Goal: Use online tool/utility: Use online tool/utility

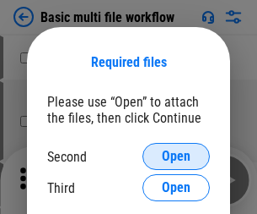
click at [176, 156] on span "Open" at bounding box center [176, 156] width 29 height 14
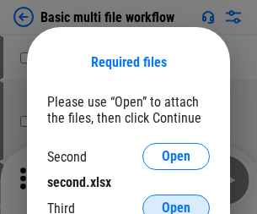
click at [176, 201] on span "Open" at bounding box center [176, 208] width 29 height 14
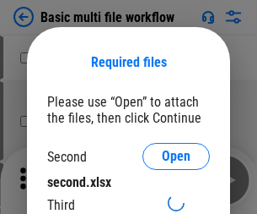
scroll to position [8, 0]
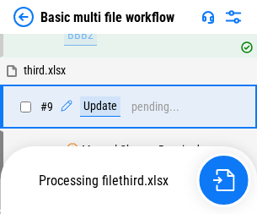
scroll to position [587, 0]
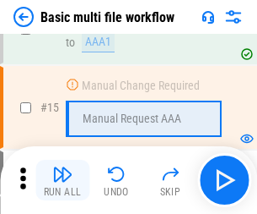
click at [62, 180] on img "button" at bounding box center [62, 174] width 20 height 20
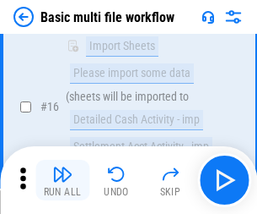
click at [62, 180] on img "button" at bounding box center [62, 174] width 20 height 20
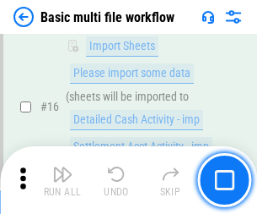
scroll to position [1123, 0]
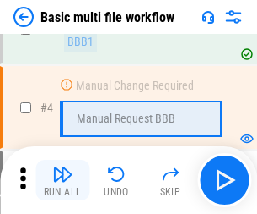
click at [62, 180] on img "button" at bounding box center [62, 174] width 20 height 20
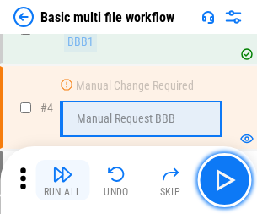
click at [62, 180] on img "button" at bounding box center [62, 174] width 20 height 20
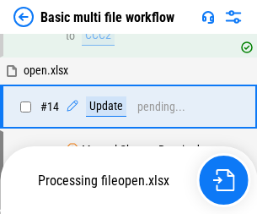
scroll to position [1004, 0]
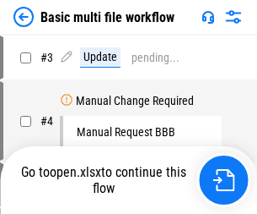
scroll to position [68, 0]
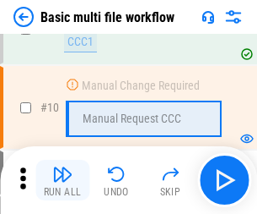
click at [62, 180] on img "button" at bounding box center [62, 174] width 20 height 20
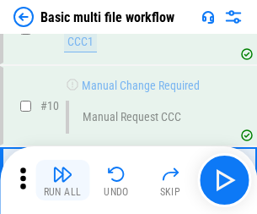
click at [62, 180] on img "button" at bounding box center [62, 174] width 20 height 20
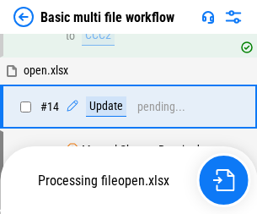
scroll to position [883, 0]
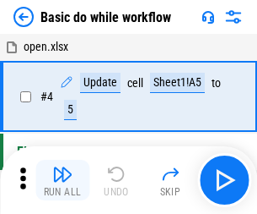
click at [62, 180] on img "button" at bounding box center [62, 174] width 20 height 20
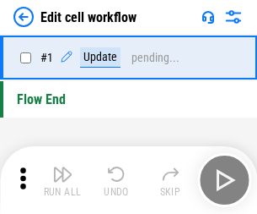
click at [62, 180] on img "button" at bounding box center [62, 174] width 20 height 20
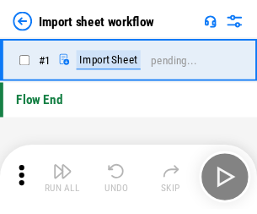
scroll to position [6, 0]
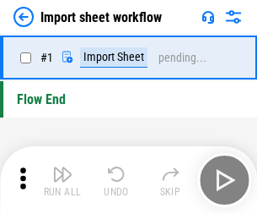
click at [62, 180] on img "button" at bounding box center [62, 174] width 20 height 20
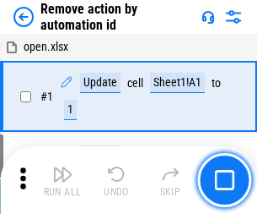
scroll to position [62, 0]
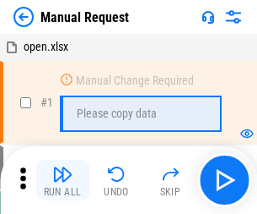
click at [62, 180] on img "button" at bounding box center [62, 174] width 20 height 20
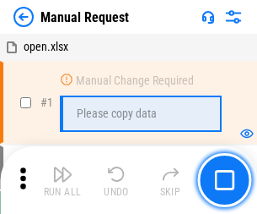
scroll to position [57, 0]
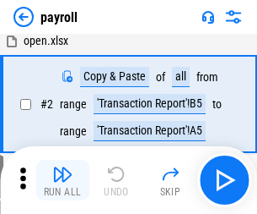
click at [62, 180] on img "button" at bounding box center [62, 174] width 20 height 20
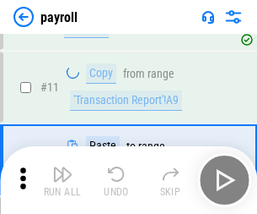
scroll to position [122, 0]
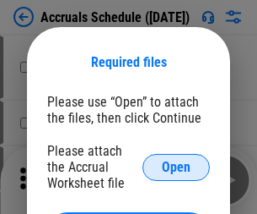
click at [176, 166] on span "Open" at bounding box center [176, 167] width 29 height 14
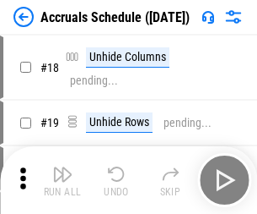
click at [62, 180] on img "button" at bounding box center [62, 174] width 20 height 20
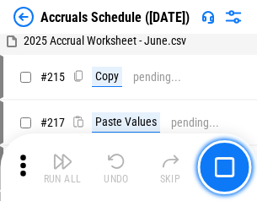
scroll to position [2581, 0]
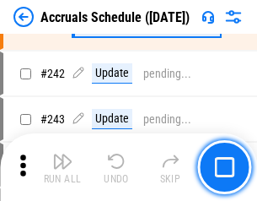
click at [62, 167] on img "button" at bounding box center [62, 161] width 20 height 20
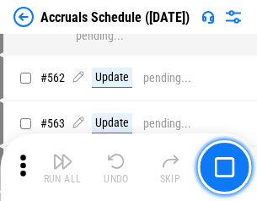
scroll to position [6146, 0]
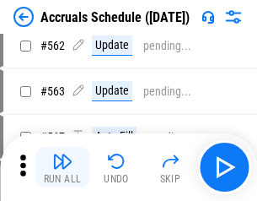
click at [62, 167] on img "button" at bounding box center [62, 161] width 20 height 20
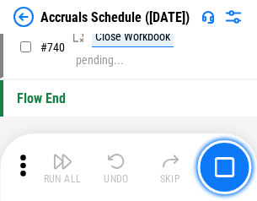
scroll to position [8381, 0]
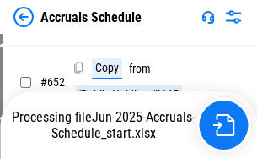
scroll to position [6938, 0]
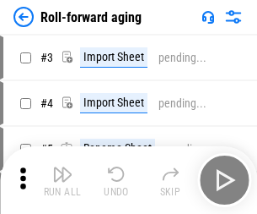
click at [62, 167] on img "button" at bounding box center [62, 174] width 20 height 20
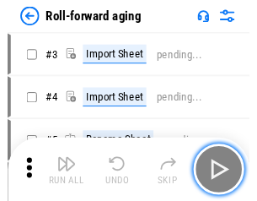
scroll to position [3, 0]
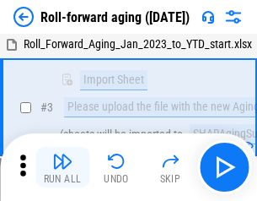
click at [62, 167] on img "button" at bounding box center [62, 161] width 20 height 20
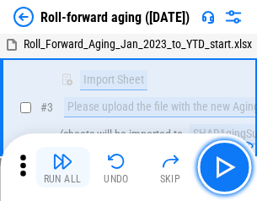
scroll to position [109, 0]
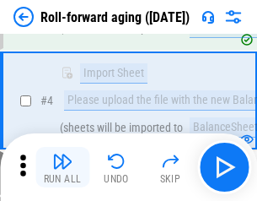
click at [62, 167] on img "button" at bounding box center [62, 161] width 20 height 20
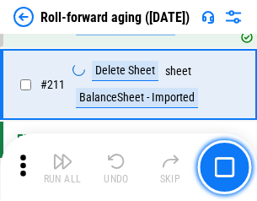
scroll to position [5325, 0]
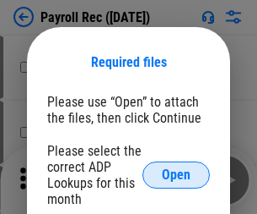
click at [176, 175] on span "Open" at bounding box center [176, 175] width 29 height 14
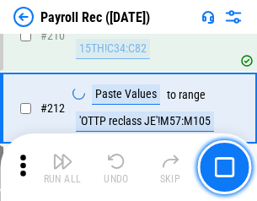
scroll to position [4896, 0]
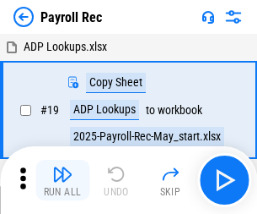
click at [62, 180] on img "button" at bounding box center [62, 174] width 20 height 20
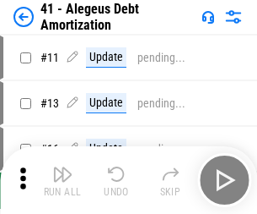
click at [62, 180] on img "button" at bounding box center [62, 174] width 20 height 20
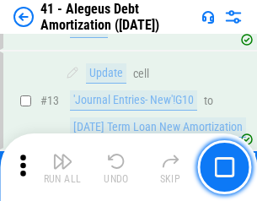
scroll to position [208, 0]
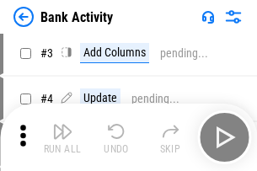
click at [62, 138] on img "button" at bounding box center [62, 132] width 20 height 20
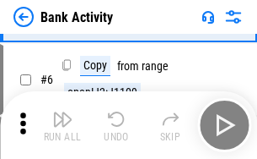
scroll to position [89, 0]
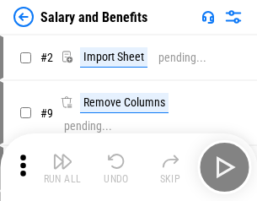
click at [62, 167] on img "button" at bounding box center [62, 161] width 20 height 20
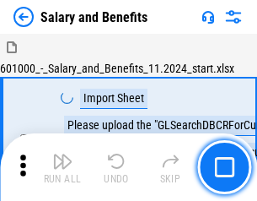
scroll to position [23, 0]
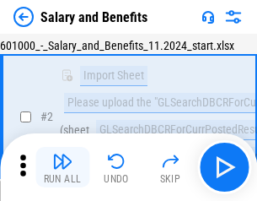
click at [62, 167] on img "button" at bounding box center [62, 161] width 20 height 20
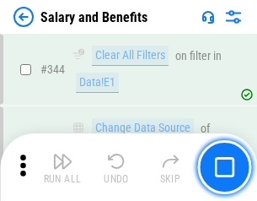
scroll to position [7904, 0]
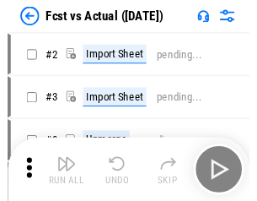
scroll to position [22, 0]
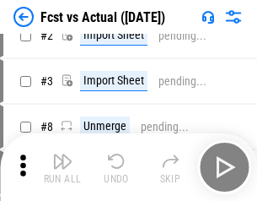
click at [62, 167] on img "button" at bounding box center [62, 161] width 20 height 20
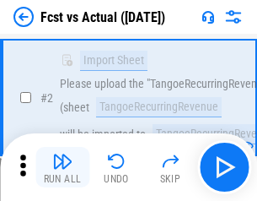
click at [62, 167] on img "button" at bounding box center [62, 161] width 20 height 20
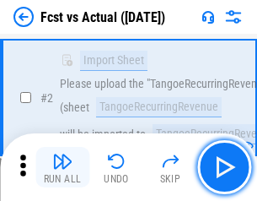
scroll to position [158, 0]
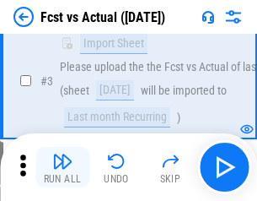
click at [62, 167] on img "button" at bounding box center [62, 161] width 20 height 20
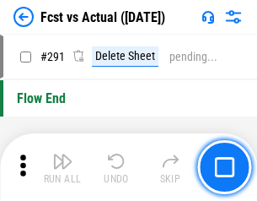
scroll to position [7989, 0]
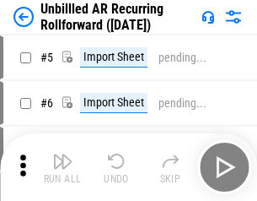
click at [62, 167] on img "button" at bounding box center [62, 161] width 20 height 20
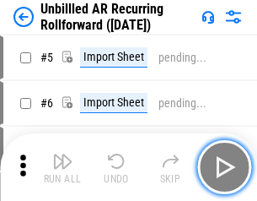
scroll to position [36, 0]
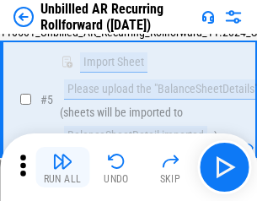
click at [62, 167] on img "button" at bounding box center [62, 161] width 20 height 20
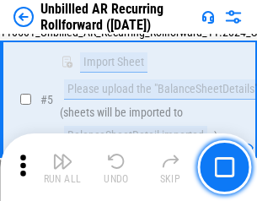
scroll to position [159, 0]
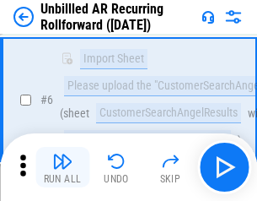
click at [62, 167] on img "button" at bounding box center [62, 161] width 20 height 20
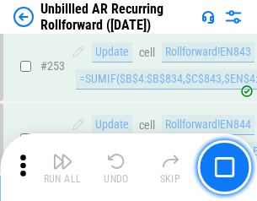
scroll to position [5734, 0]
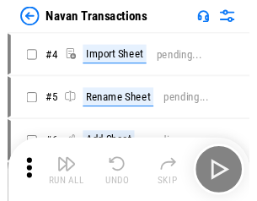
scroll to position [27, 0]
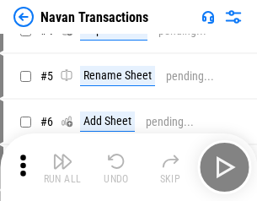
click at [62, 167] on img "button" at bounding box center [62, 161] width 20 height 20
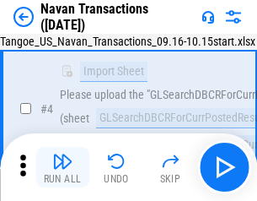
click at [62, 167] on img "button" at bounding box center [62, 161] width 20 height 20
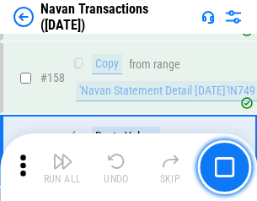
scroll to position [5473, 0]
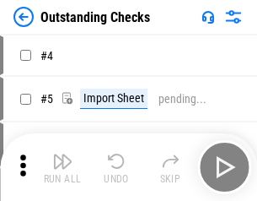
click at [62, 167] on img "button" at bounding box center [62, 161] width 20 height 20
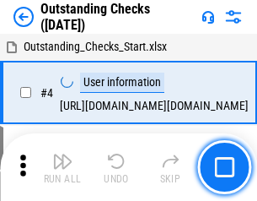
scroll to position [71, 0]
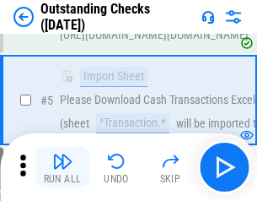
click at [62, 167] on img "button" at bounding box center [62, 161] width 20 height 20
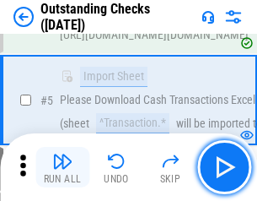
scroll to position [176, 0]
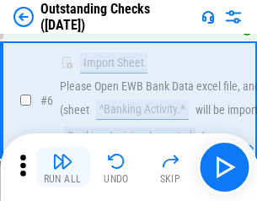
click at [62, 167] on img "button" at bounding box center [62, 161] width 20 height 20
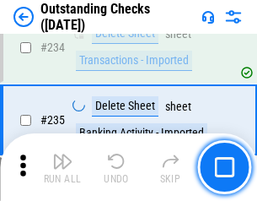
scroll to position [5126, 0]
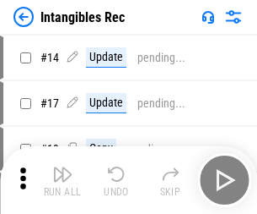
click at [62, 180] on img "button" at bounding box center [62, 174] width 20 height 20
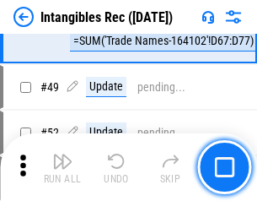
scroll to position [658, 0]
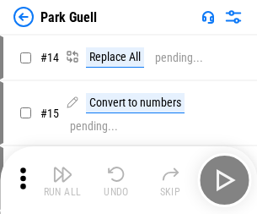
click at [62, 167] on img "button" at bounding box center [62, 174] width 20 height 20
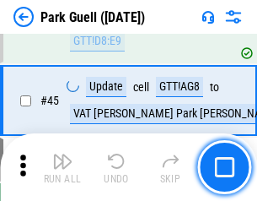
scroll to position [2111, 0]
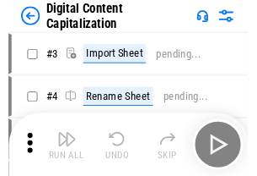
scroll to position [49, 0]
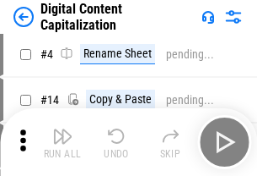
click at [62, 142] on img "button" at bounding box center [62, 136] width 20 height 20
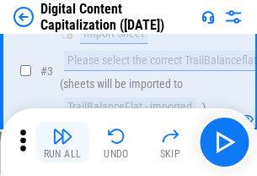
click at [62, 142] on img "button" at bounding box center [62, 136] width 20 height 20
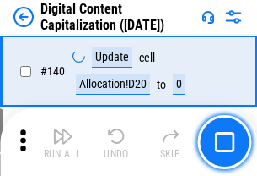
scroll to position [1790, 0]
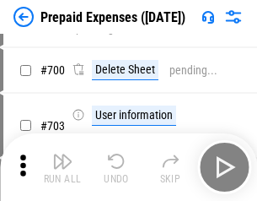
click at [62, 167] on img "button" at bounding box center [62, 161] width 20 height 20
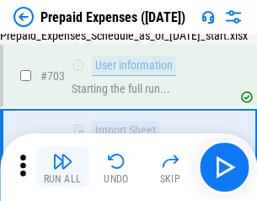
click at [62, 167] on img "button" at bounding box center [62, 161] width 20 height 20
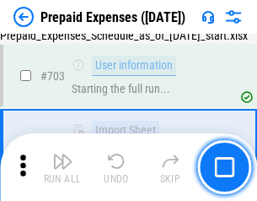
scroll to position [4641, 0]
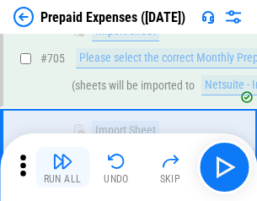
click at [62, 167] on img "button" at bounding box center [62, 161] width 20 height 20
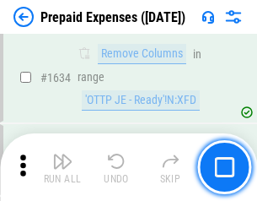
scroll to position [16435, 0]
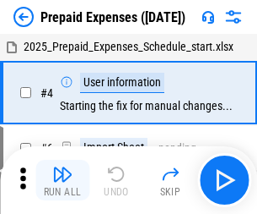
click at [62, 180] on img "button" at bounding box center [62, 174] width 20 height 20
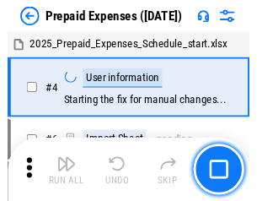
scroll to position [74, 0]
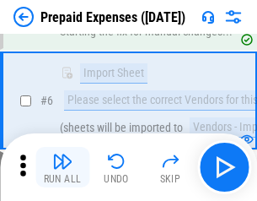
click at [62, 167] on img "button" at bounding box center [62, 161] width 20 height 20
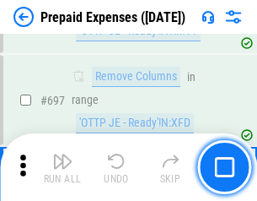
scroll to position [5878, 0]
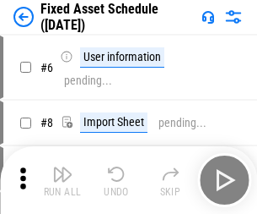
click at [62, 180] on img "button" at bounding box center [62, 174] width 20 height 20
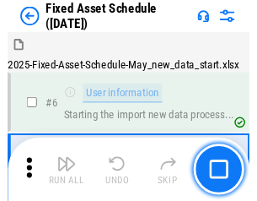
scroll to position [91, 0]
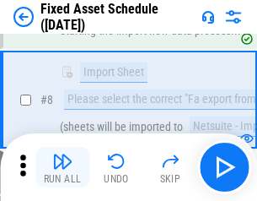
click at [62, 167] on img "button" at bounding box center [62, 161] width 20 height 20
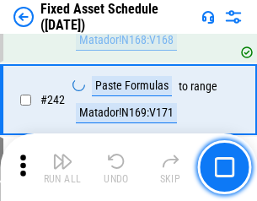
scroll to position [5229, 0]
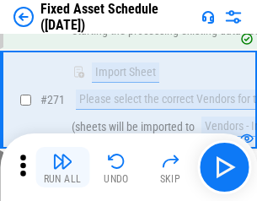
click at [62, 167] on img "button" at bounding box center [62, 161] width 20 height 20
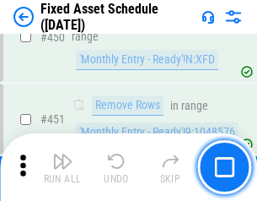
scroll to position [7546, 0]
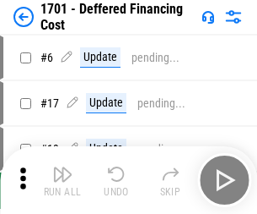
click at [62, 180] on img "button" at bounding box center [62, 174] width 20 height 20
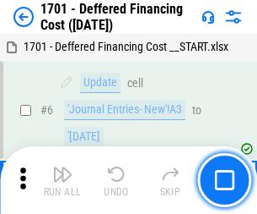
scroll to position [203, 0]
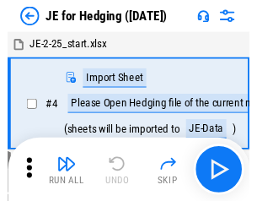
scroll to position [3, 0]
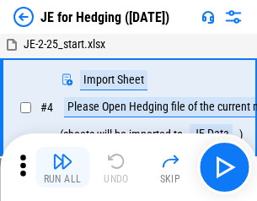
click at [62, 167] on img "button" at bounding box center [62, 161] width 20 height 20
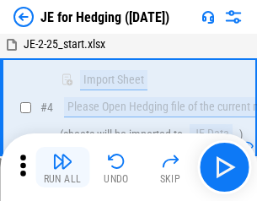
click at [62, 167] on img "button" at bounding box center [62, 161] width 20 height 20
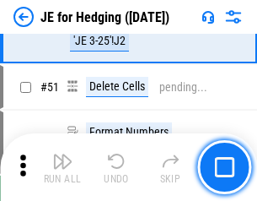
scroll to position [1093, 0]
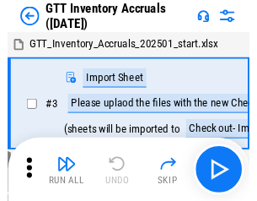
scroll to position [3, 0]
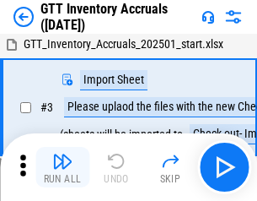
click at [62, 167] on img "button" at bounding box center [62, 161] width 20 height 20
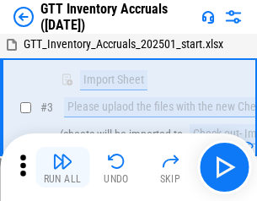
click at [62, 167] on img "button" at bounding box center [62, 161] width 20 height 20
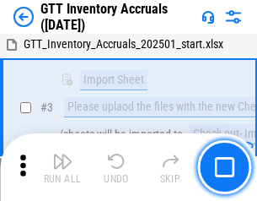
scroll to position [109, 0]
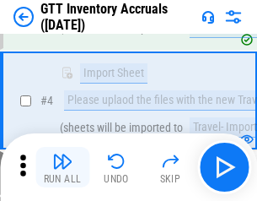
click at [62, 167] on img "button" at bounding box center [62, 161] width 20 height 20
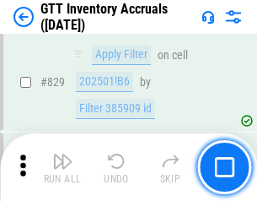
scroll to position [12813, 0]
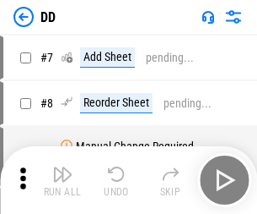
click at [62, 180] on img "button" at bounding box center [62, 174] width 20 height 20
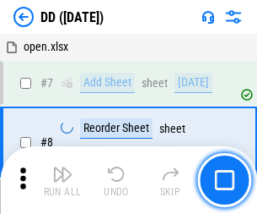
scroll to position [163, 0]
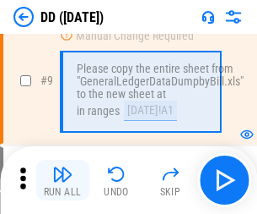
click at [62, 180] on img "button" at bounding box center [62, 174] width 20 height 20
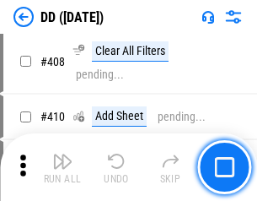
scroll to position [7553, 0]
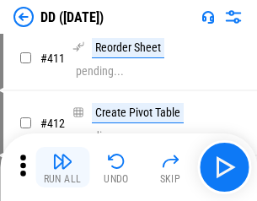
click at [62, 167] on img "button" at bounding box center [62, 161] width 20 height 20
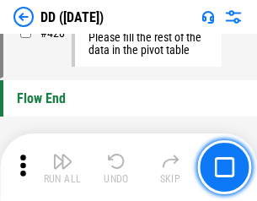
scroll to position [8079, 0]
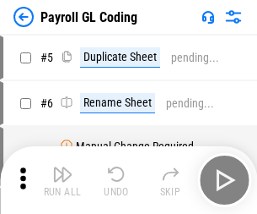
click at [62, 180] on img "button" at bounding box center [62, 174] width 20 height 20
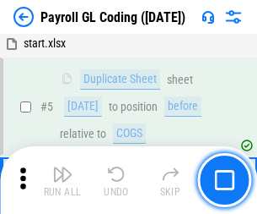
scroll to position [203, 0]
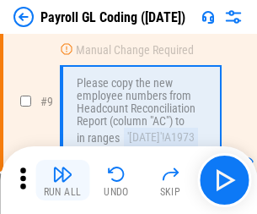
click at [62, 180] on img "button" at bounding box center [62, 174] width 20 height 20
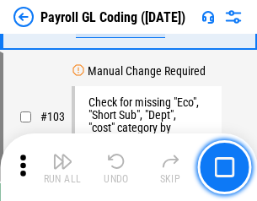
scroll to position [3960, 0]
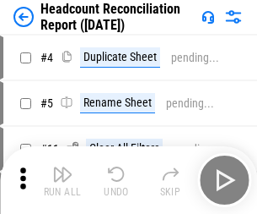
click at [62, 180] on img "button" at bounding box center [62, 174] width 20 height 20
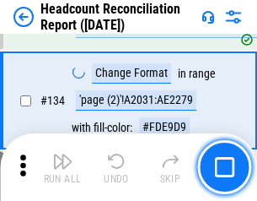
scroll to position [2029, 0]
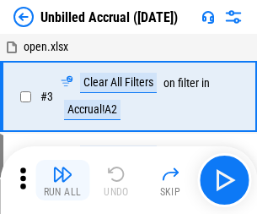
click at [62, 180] on img "button" at bounding box center [62, 174] width 20 height 20
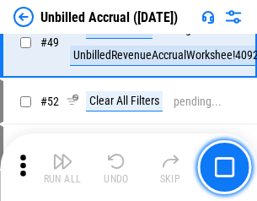
scroll to position [1531, 0]
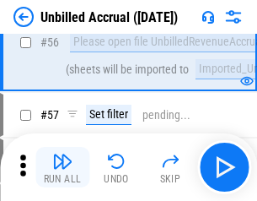
click at [62, 167] on img "button" at bounding box center [62, 161] width 20 height 20
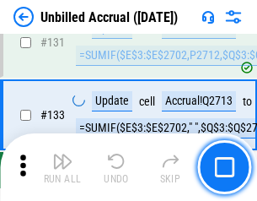
scroll to position [5028, 0]
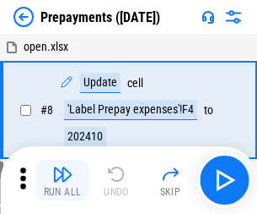
click at [62, 180] on img "button" at bounding box center [62, 174] width 20 height 20
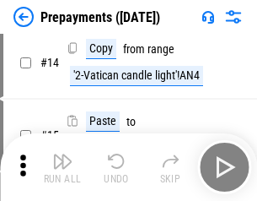
scroll to position [106, 0]
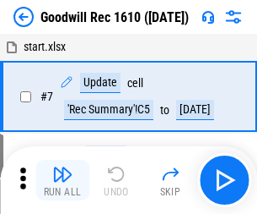
click at [62, 180] on img "button" at bounding box center [62, 174] width 20 height 20
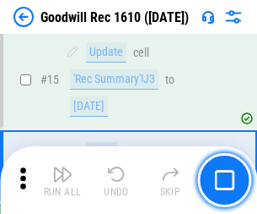
scroll to position [289, 0]
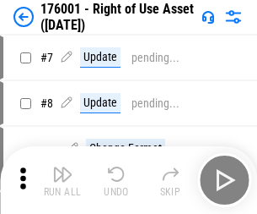
click at [62, 180] on img "button" at bounding box center [62, 174] width 20 height 20
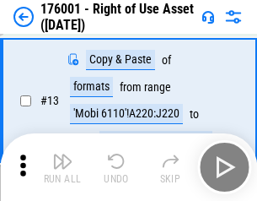
scroll to position [109, 0]
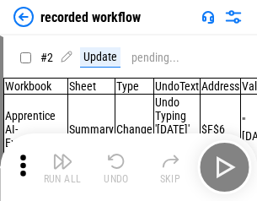
click at [62, 167] on img "button" at bounding box center [62, 161] width 20 height 20
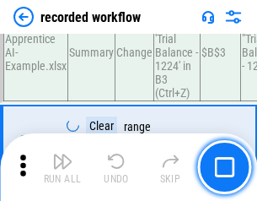
scroll to position [5276, 0]
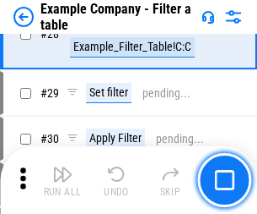
scroll to position [1545, 0]
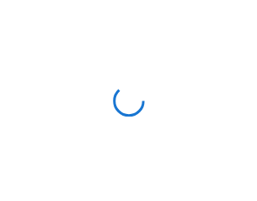
scroll to position [26, 0]
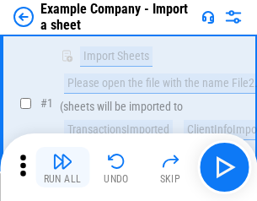
click at [62, 167] on img "button" at bounding box center [62, 161] width 20 height 20
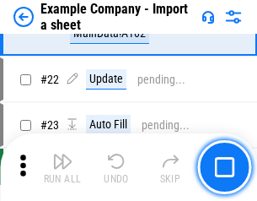
scroll to position [373, 0]
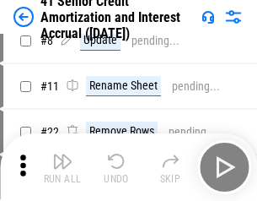
click at [62, 167] on img "button" at bounding box center [62, 161] width 20 height 20
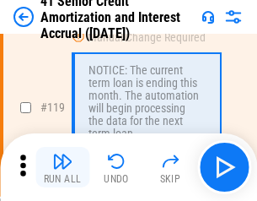
click at [62, 167] on img "button" at bounding box center [62, 161] width 20 height 20
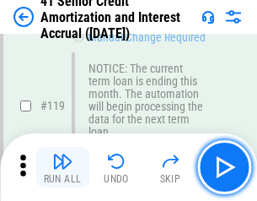
scroll to position [1593, 0]
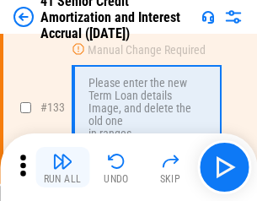
click at [62, 167] on img "button" at bounding box center [62, 161] width 20 height 20
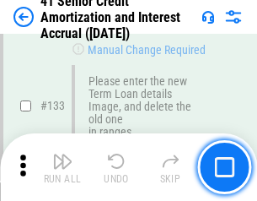
scroll to position [1764, 0]
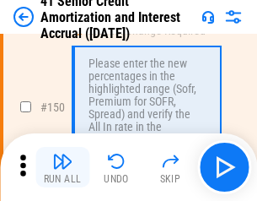
click at [62, 167] on img "button" at bounding box center [62, 161] width 20 height 20
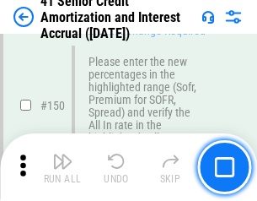
scroll to position [1941, 0]
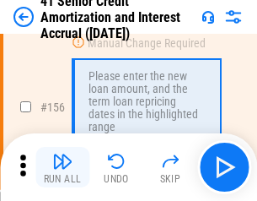
click at [62, 167] on img "button" at bounding box center [62, 161] width 20 height 20
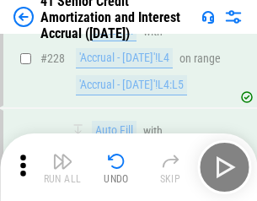
scroll to position [3781, 0]
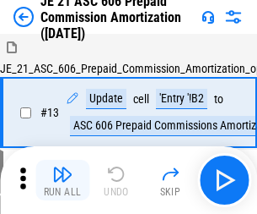
click at [62, 167] on img "button" at bounding box center [62, 174] width 20 height 20
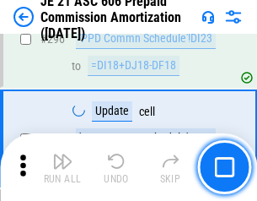
scroll to position [3106, 0]
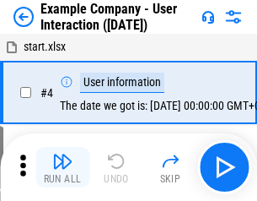
click at [62, 167] on img "button" at bounding box center [62, 161] width 20 height 20
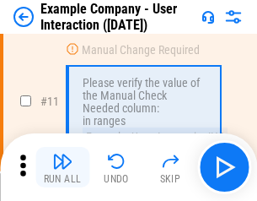
click at [62, 167] on img "button" at bounding box center [62, 161] width 20 height 20
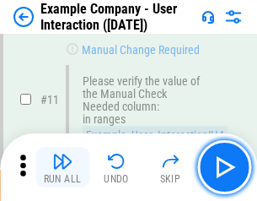
scroll to position [365, 0]
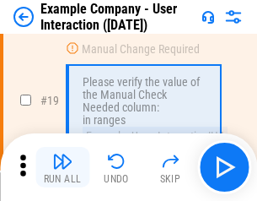
click at [62, 167] on img "button" at bounding box center [62, 161] width 20 height 20
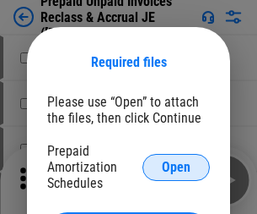
click at [176, 166] on span "Open" at bounding box center [176, 167] width 29 height 14
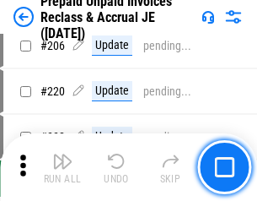
scroll to position [2188, 0]
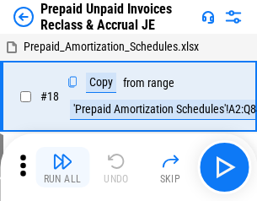
click at [62, 167] on img "button" at bounding box center [62, 161] width 20 height 20
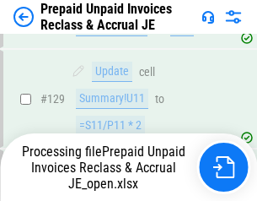
scroll to position [2188, 0]
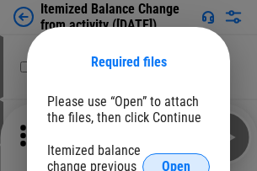
click at [176, 160] on span "Open" at bounding box center [176, 167] width 29 height 14
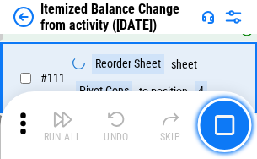
scroll to position [2823, 0]
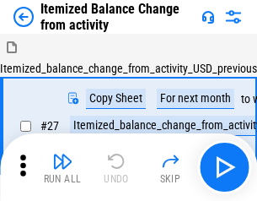
scroll to position [26, 0]
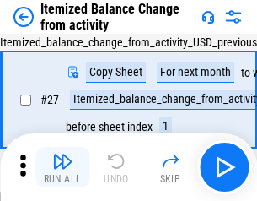
click at [62, 167] on img "button" at bounding box center [62, 161] width 20 height 20
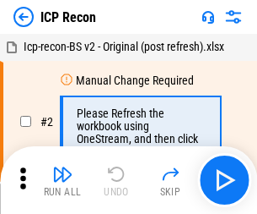
scroll to position [8, 0]
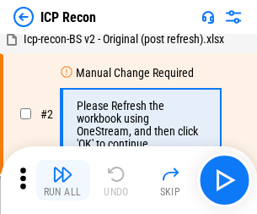
click at [62, 180] on img "button" at bounding box center [62, 174] width 20 height 20
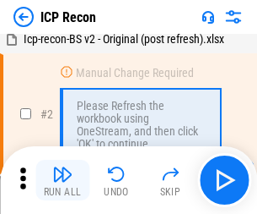
click at [62, 180] on img "button" at bounding box center [62, 174] width 20 height 20
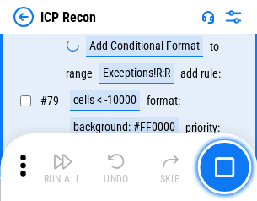
scroll to position [1654, 0]
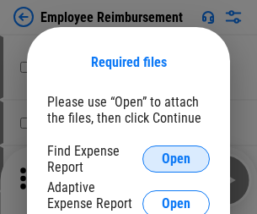
click at [176, 159] on span "Open" at bounding box center [176, 159] width 29 height 14
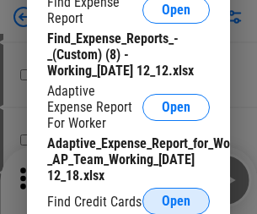
click at [176, 200] on span "Open" at bounding box center [176, 201] width 29 height 14
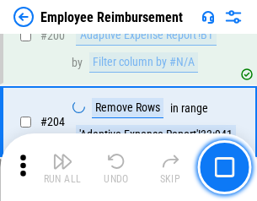
scroll to position [4163, 0]
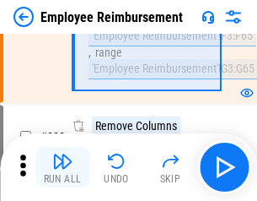
click at [62, 167] on img "button" at bounding box center [62, 161] width 20 height 20
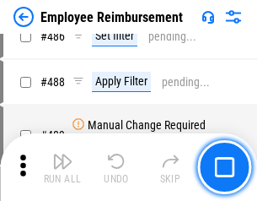
scroll to position [10567, 0]
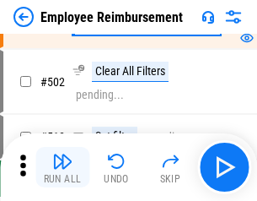
click at [62, 167] on img "button" at bounding box center [62, 161] width 20 height 20
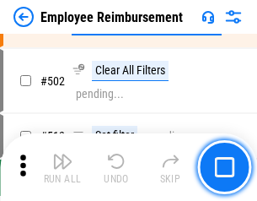
click at [62, 167] on img "button" at bounding box center [62, 161] width 20 height 20
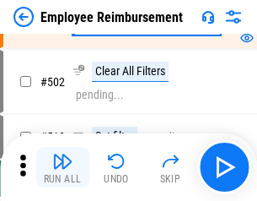
click at [62, 167] on img "button" at bounding box center [62, 161] width 20 height 20
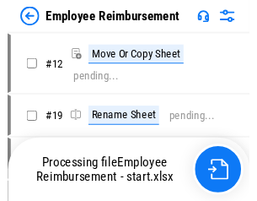
scroll to position [57, 0]
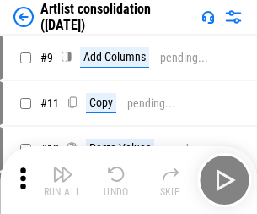
click at [62, 180] on img "button" at bounding box center [62, 174] width 20 height 20
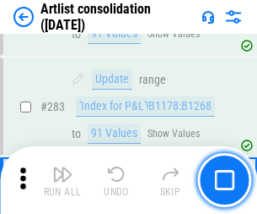
scroll to position [6981, 0]
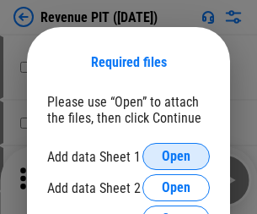
click at [176, 156] on span "Open" at bounding box center [176, 156] width 29 height 14
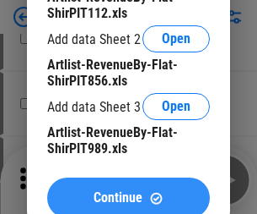
click at [128, 193] on span "Continue" at bounding box center [118, 198] width 49 height 14
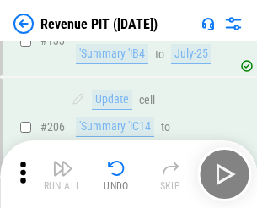
scroll to position [1715, 0]
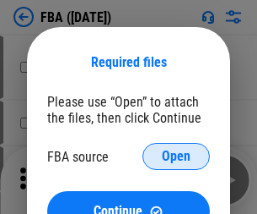
click at [176, 156] on span "Open" at bounding box center [176, 156] width 29 height 14
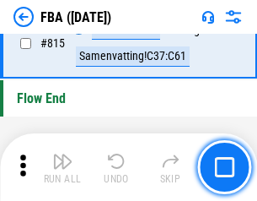
scroll to position [15111, 0]
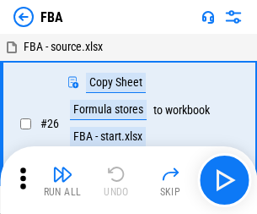
scroll to position [17, 0]
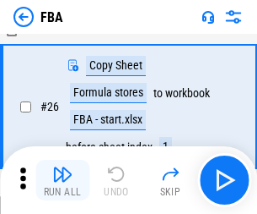
click at [62, 180] on img "button" at bounding box center [62, 174] width 20 height 20
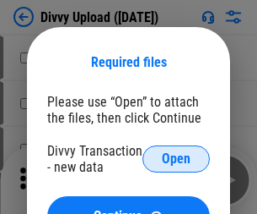
click at [176, 159] on span "Open" at bounding box center [176, 159] width 29 height 14
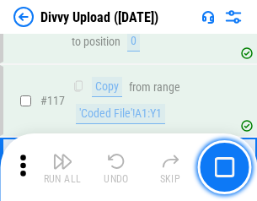
scroll to position [1429, 0]
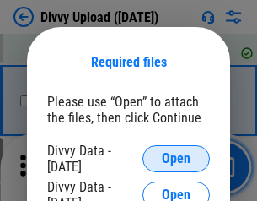
click at [176, 159] on span "Open" at bounding box center [176, 159] width 29 height 14
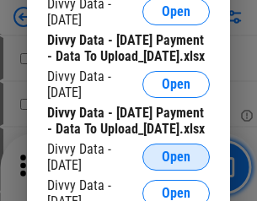
click at [176, 164] on span "Open" at bounding box center [176, 157] width 29 height 14
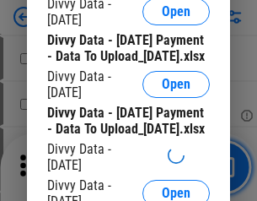
scroll to position [1578, 0]
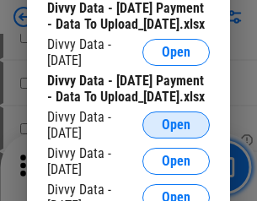
click at [176, 132] on span "Open" at bounding box center [176, 125] width 29 height 14
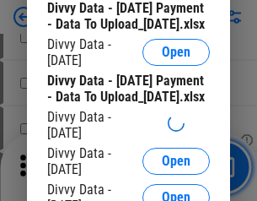
scroll to position [1755, 0]
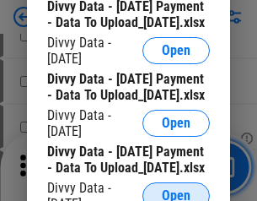
click at [176, 189] on span "Open" at bounding box center [176, 196] width 29 height 14
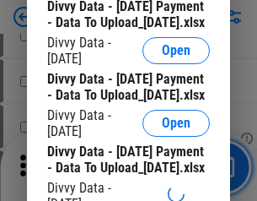
scroll to position [1930, 0]
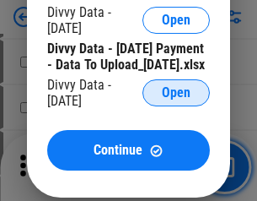
click at [176, 100] on span "Open" at bounding box center [176, 93] width 29 height 14
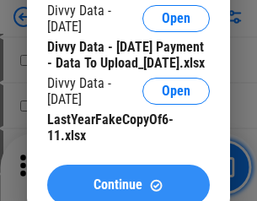
click at [128, 178] on span "Continue" at bounding box center [118, 185] width 49 height 14
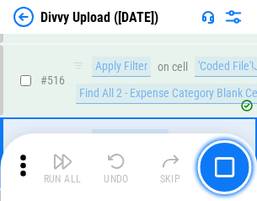
scroll to position [10590, 0]
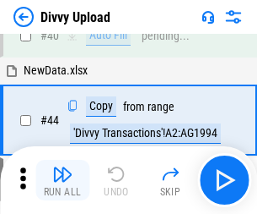
click at [62, 180] on img "button" at bounding box center [62, 174] width 20 height 20
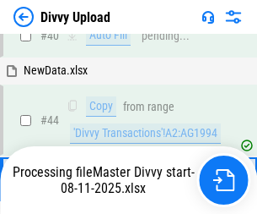
scroll to position [186, 0]
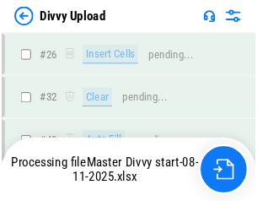
scroll to position [1429, 0]
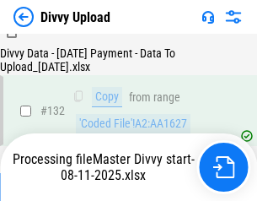
scroll to position [2040, 0]
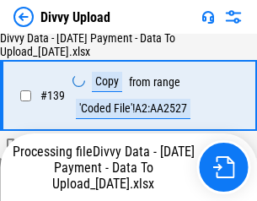
scroll to position [2412, 0]
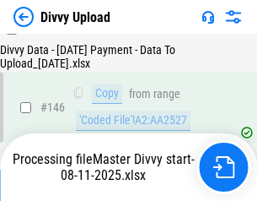
scroll to position [2798, 0]
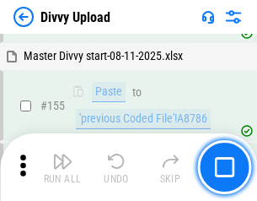
scroll to position [3431, 0]
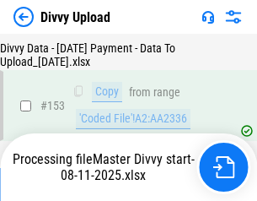
scroll to position [3157, 0]
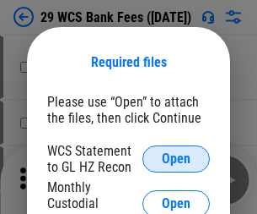
click at [176, 159] on span "Open" at bounding box center [176, 159] width 29 height 14
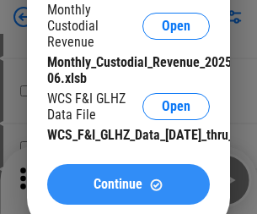
click at [128, 191] on span "Continue" at bounding box center [118, 184] width 49 height 14
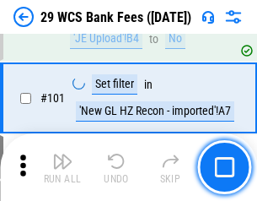
scroll to position [1645, 0]
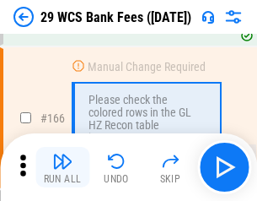
click at [62, 167] on img "button" at bounding box center [62, 161] width 20 height 20
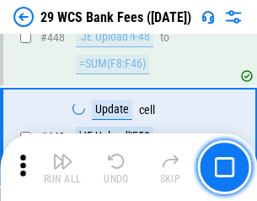
scroll to position [8174, 0]
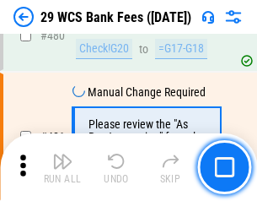
click at [62, 167] on img "button" at bounding box center [62, 161] width 20 height 20
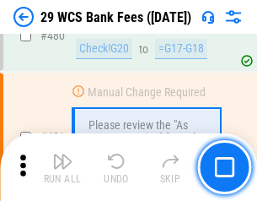
scroll to position [8704, 0]
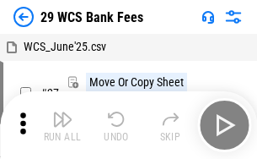
scroll to position [30, 0]
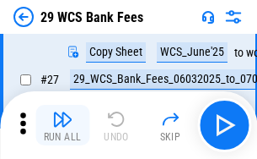
click at [62, 125] on img "button" at bounding box center [62, 119] width 20 height 20
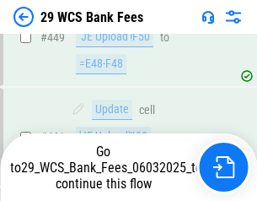
scroll to position [8587, 0]
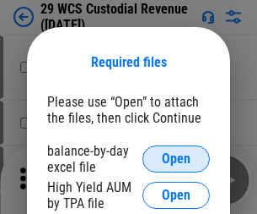
click at [176, 159] on span "Open" at bounding box center [176, 159] width 29 height 14
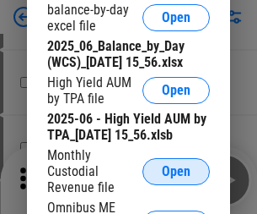
click at [176, 178] on span "Open" at bounding box center [176, 172] width 29 height 14
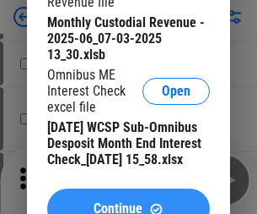
click at [128, 202] on span "Continue" at bounding box center [118, 209] width 49 height 14
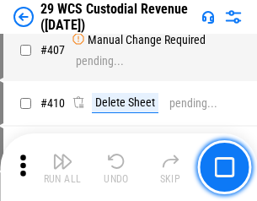
scroll to position [7818, 0]
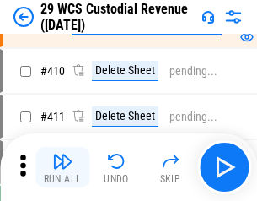
click at [62, 167] on img "button" at bounding box center [62, 161] width 20 height 20
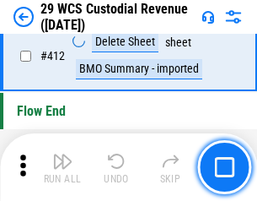
scroll to position [8062, 0]
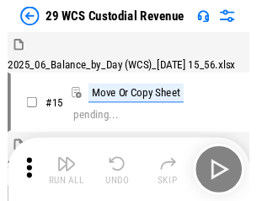
scroll to position [41, 0]
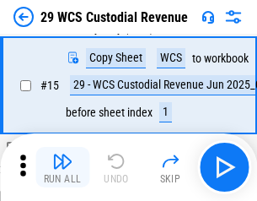
click at [62, 167] on img "button" at bounding box center [62, 161] width 20 height 20
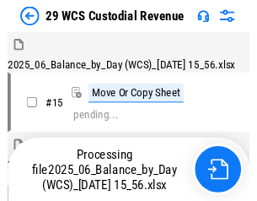
scroll to position [41, 0]
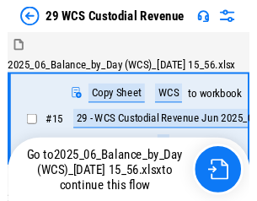
scroll to position [31, 0]
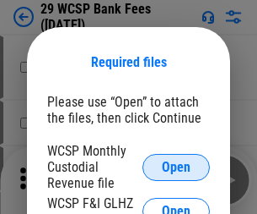
click at [176, 166] on span "Open" at bounding box center [176, 167] width 29 height 14
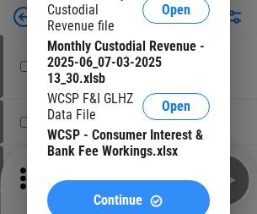
click at [128, 193] on span "Continue" at bounding box center [118, 200] width 49 height 14
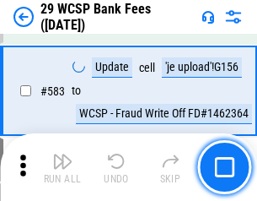
scroll to position [7762, 0]
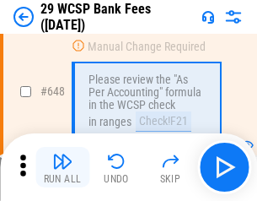
click at [62, 167] on img "button" at bounding box center [62, 161] width 20 height 20
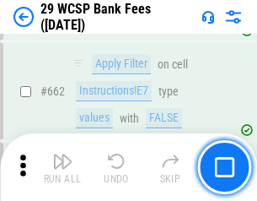
scroll to position [9859, 0]
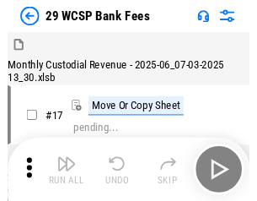
scroll to position [41, 0]
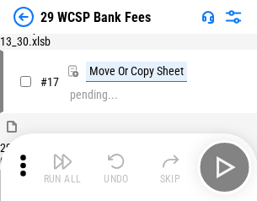
click at [62, 167] on img "button" at bounding box center [62, 161] width 20 height 20
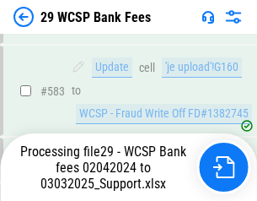
scroll to position [8695, 0]
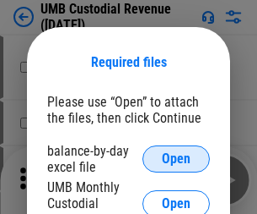
click at [176, 159] on span "Open" at bounding box center [176, 159] width 29 height 14
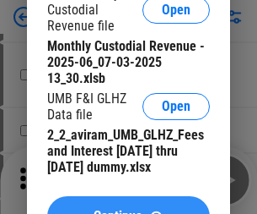
click at [128, 209] on span "Continue" at bounding box center [118, 216] width 49 height 14
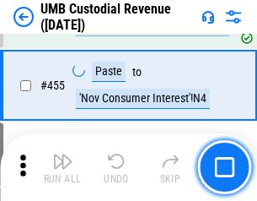
scroll to position [7203, 0]
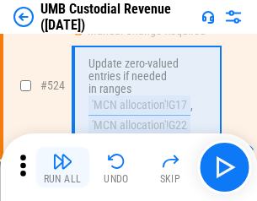
click at [62, 167] on img "button" at bounding box center [62, 161] width 20 height 20
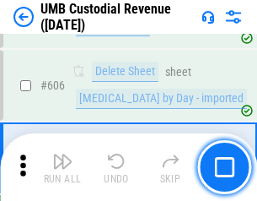
scroll to position [9744, 0]
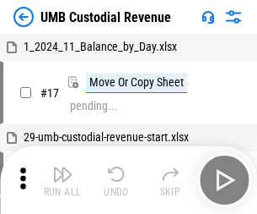
scroll to position [13, 0]
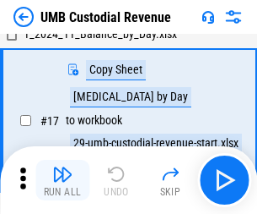
click at [62, 180] on img "button" at bounding box center [62, 174] width 20 height 20
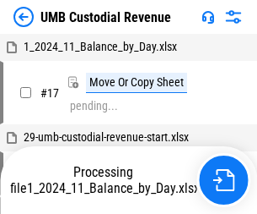
scroll to position [13, 0]
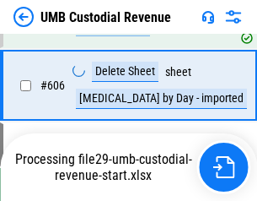
scroll to position [9705, 0]
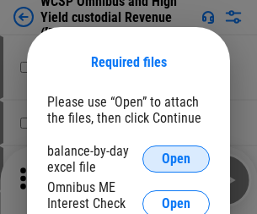
click at [176, 159] on span "Open" at bounding box center [176, 159] width 29 height 14
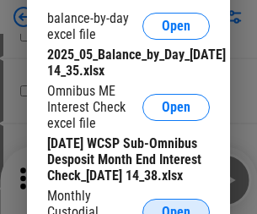
click at [176, 205] on span "Open" at bounding box center [176, 212] width 29 height 14
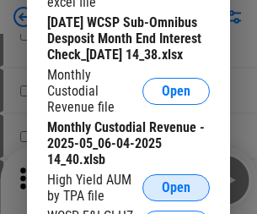
click at [176, 194] on span "Open" at bounding box center [176, 188] width 29 height 14
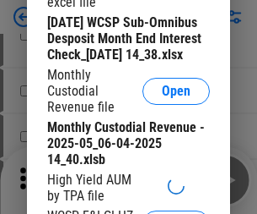
scroll to position [257, 0]
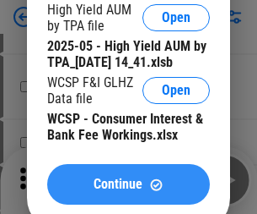
click at [128, 191] on span "Continue" at bounding box center [118, 184] width 49 height 14
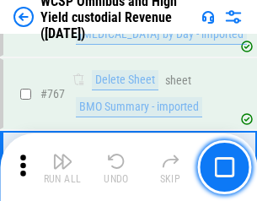
scroll to position [13755, 0]
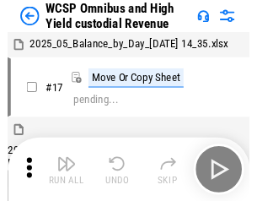
scroll to position [9, 0]
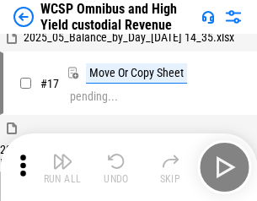
click at [62, 167] on img "button" at bounding box center [62, 161] width 20 height 20
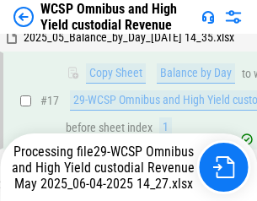
scroll to position [351, 0]
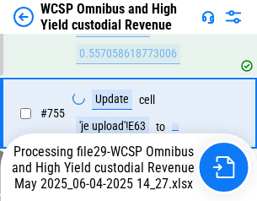
scroll to position [13716, 0]
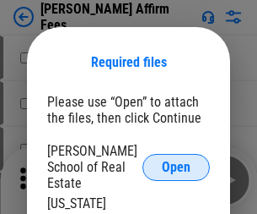
click at [176, 160] on span "Open" at bounding box center [176, 167] width 29 height 14
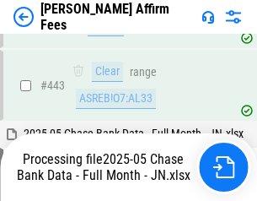
scroll to position [4406, 0]
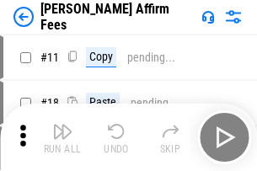
click at [62, 125] on img "button" at bounding box center [62, 132] width 20 height 20
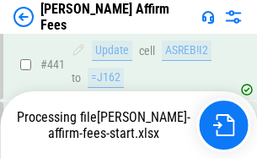
scroll to position [4427, 0]
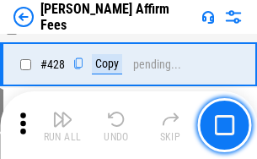
scroll to position [3375, 0]
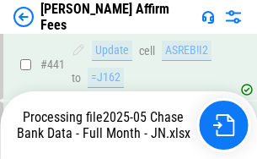
scroll to position [4427, 0]
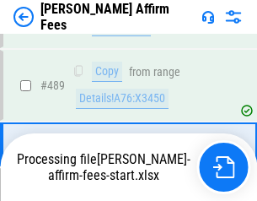
scroll to position [4406, 0]
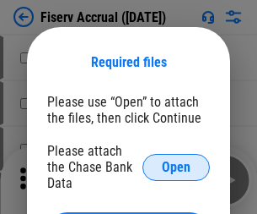
click at [176, 160] on span "Open" at bounding box center [176, 167] width 29 height 14
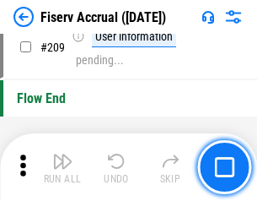
scroll to position [5242, 0]
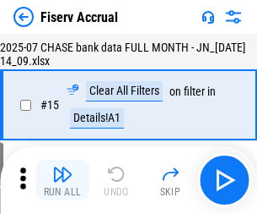
click at [62, 180] on img "button" at bounding box center [62, 174] width 20 height 20
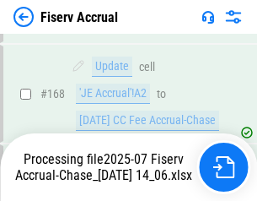
scroll to position [4332, 0]
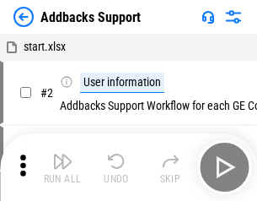
click at [62, 167] on img "button" at bounding box center [62, 161] width 20 height 20
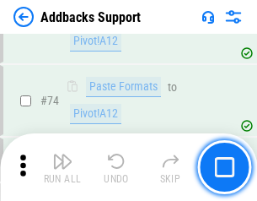
scroll to position [1229, 0]
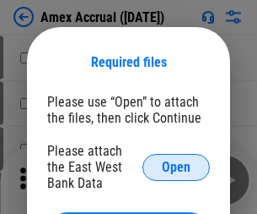
click at [176, 166] on span "Open" at bounding box center [176, 167] width 29 height 14
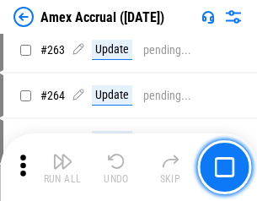
scroll to position [4516, 0]
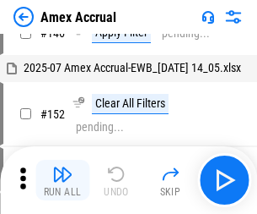
click at [62, 180] on img "button" at bounding box center [62, 174] width 20 height 20
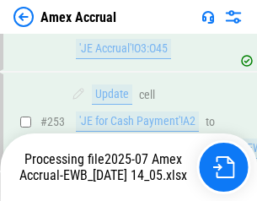
scroll to position [4924, 0]
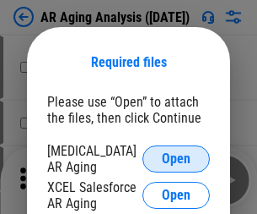
click at [176, 156] on span "Open" at bounding box center [176, 159] width 29 height 14
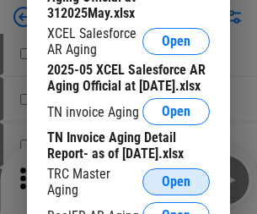
click at [176, 176] on span "Open" at bounding box center [176, 182] width 29 height 14
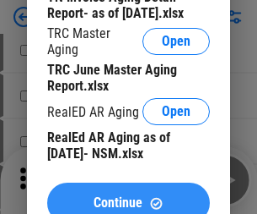
click at [128, 196] on span "Continue" at bounding box center [118, 203] width 49 height 14
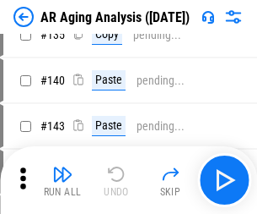
scroll to position [17, 0]
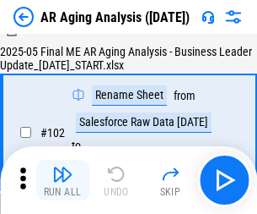
click at [62, 180] on img "button" at bounding box center [62, 174] width 20 height 20
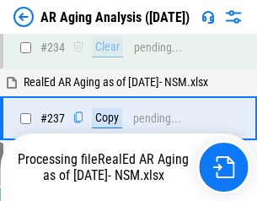
scroll to position [2617, 0]
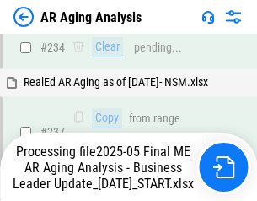
scroll to position [2667, 0]
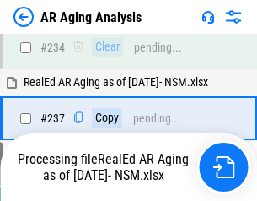
scroll to position [2597, 0]
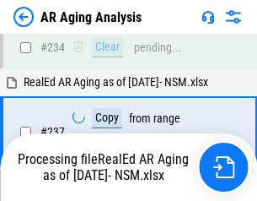
scroll to position [2667, 0]
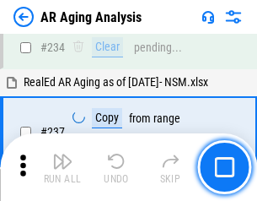
scroll to position [2597, 0]
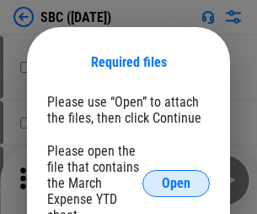
click at [176, 182] on span "Open" at bounding box center [176, 183] width 29 height 14
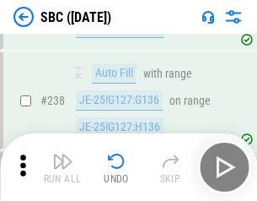
scroll to position [3192, 0]
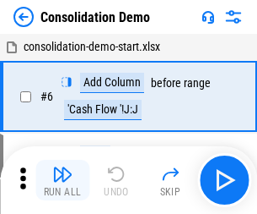
click at [62, 180] on img "button" at bounding box center [62, 174] width 20 height 20
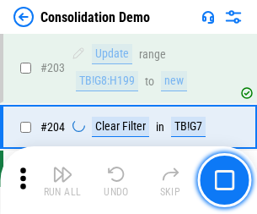
scroll to position [5293, 0]
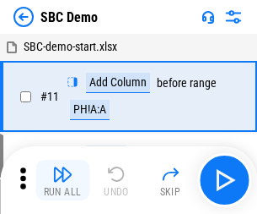
click at [62, 180] on img "button" at bounding box center [62, 174] width 20 height 20
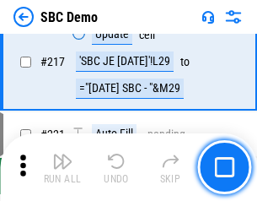
scroll to position [4167, 0]
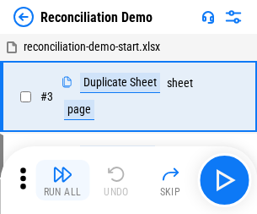
click at [62, 180] on img "button" at bounding box center [62, 174] width 20 height 20
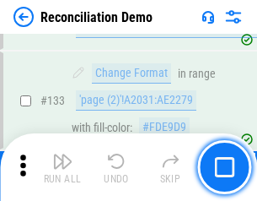
scroll to position [2005, 0]
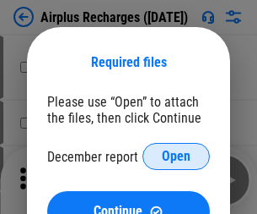
click at [176, 156] on span "Open" at bounding box center [176, 156] width 29 height 14
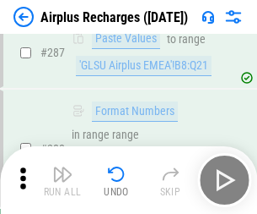
scroll to position [6094, 0]
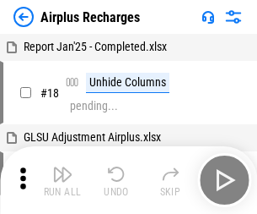
click at [62, 180] on img "button" at bounding box center [62, 174] width 20 height 20
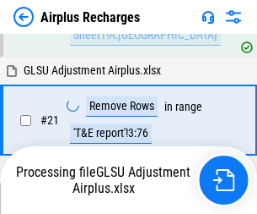
scroll to position [172, 0]
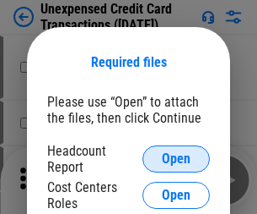
click at [176, 159] on span "Open" at bounding box center [176, 159] width 29 height 14
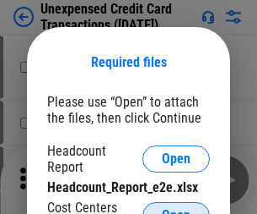
click at [176, 208] on span "Open" at bounding box center [176, 215] width 29 height 14
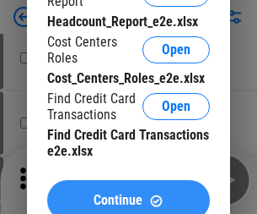
click at [128, 193] on span "Continue" at bounding box center [118, 200] width 49 height 14
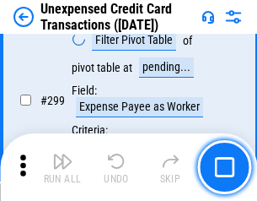
scroll to position [4022, 0]
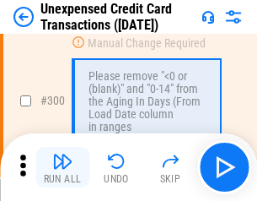
click at [62, 167] on img "button" at bounding box center [62, 161] width 20 height 20
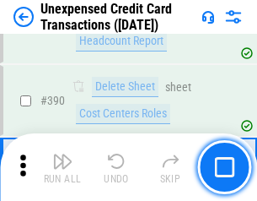
scroll to position [5438, 0]
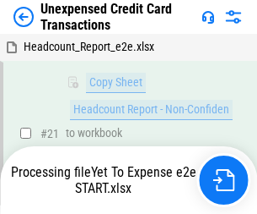
scroll to position [274, 0]
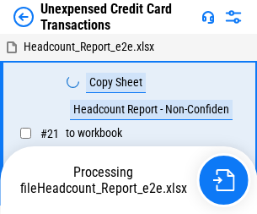
scroll to position [19, 0]
